Goal: Task Accomplishment & Management: Use online tool/utility

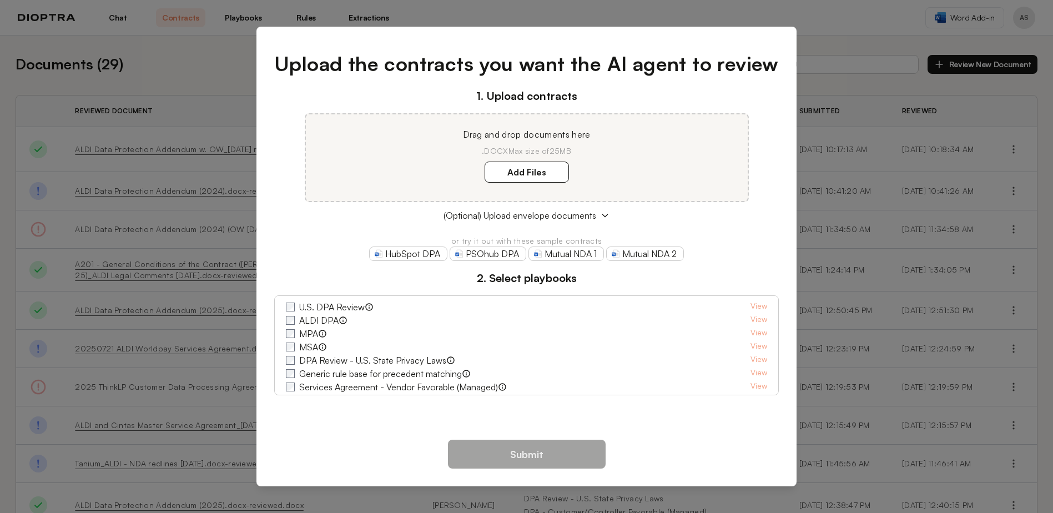
click at [420, 258] on link "HubSpot DPA" at bounding box center [408, 253] width 78 height 14
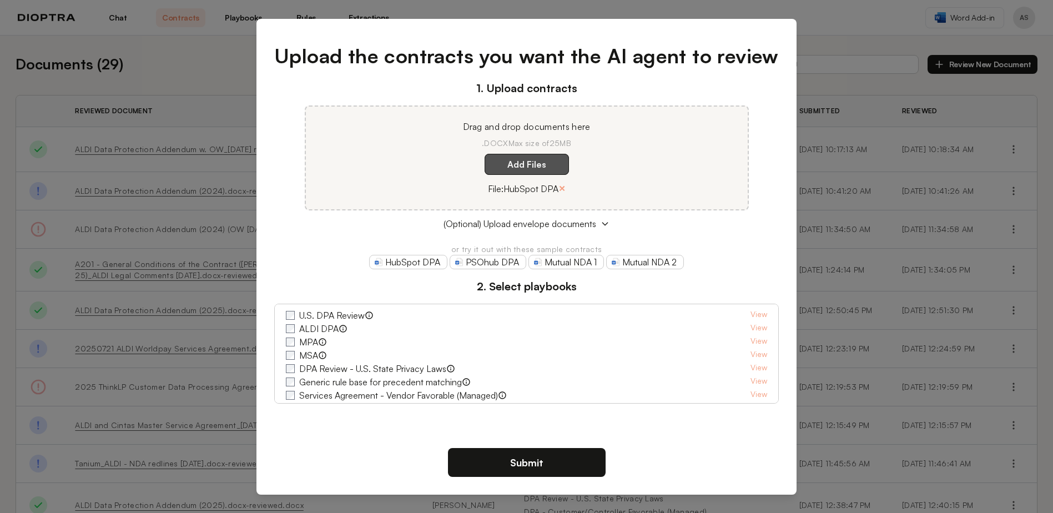
click at [536, 164] on label "Add Files" at bounding box center [527, 164] width 84 height 21
click at [0, 0] on here "Add Files" at bounding box center [0, 0] width 0 height 0
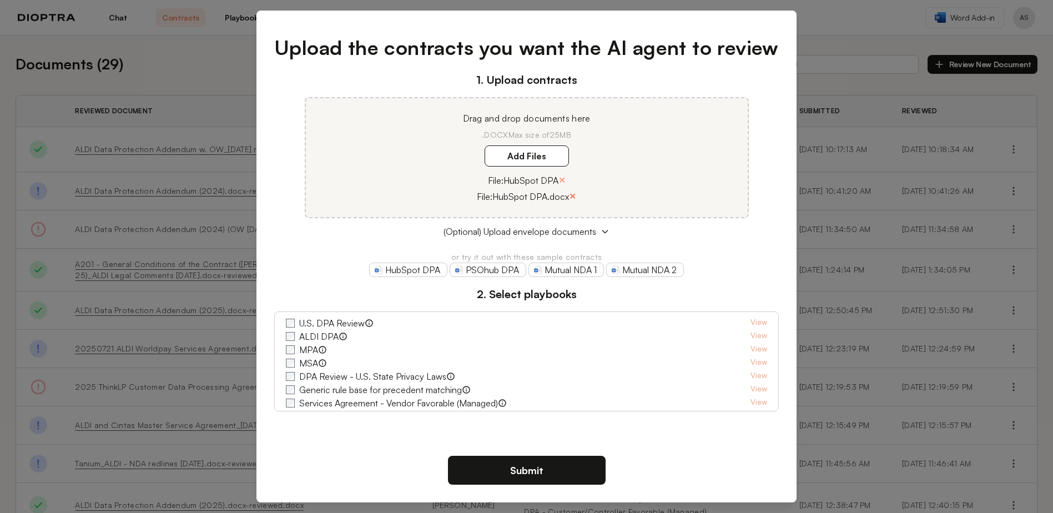
click at [569, 194] on button "×" at bounding box center [572, 196] width 7 height 16
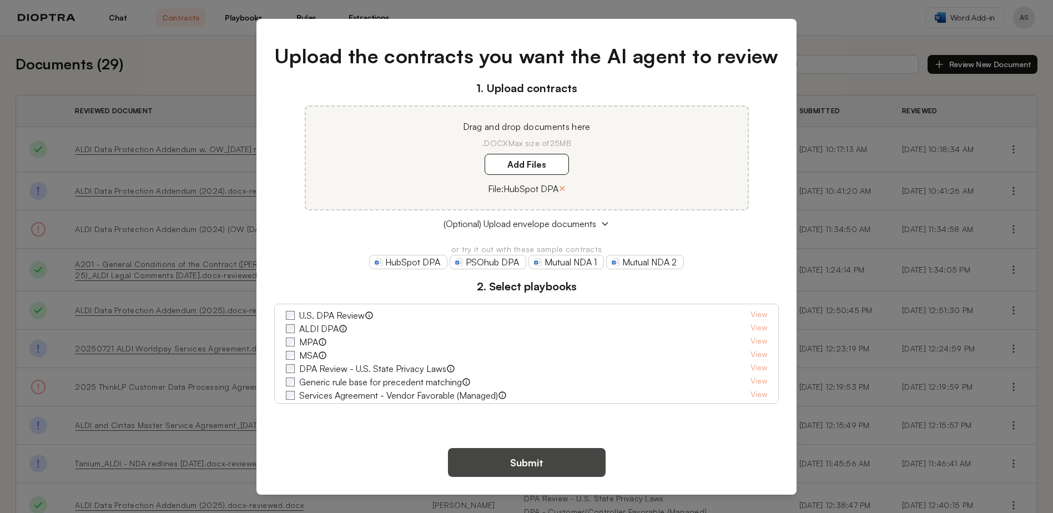
click at [544, 456] on button "Submit" at bounding box center [527, 462] width 158 height 29
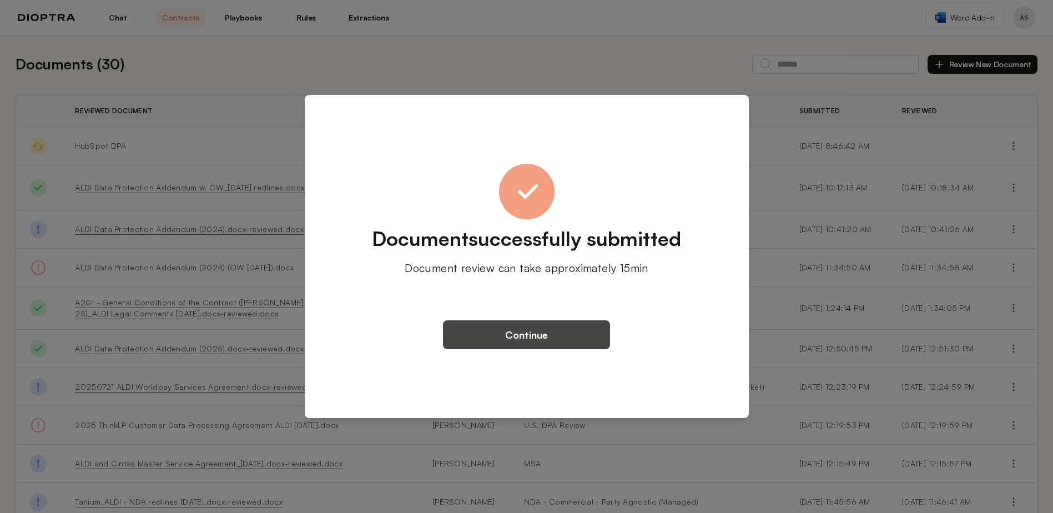
click at [554, 335] on button "Continue" at bounding box center [526, 334] width 167 height 29
